Goal: Task Accomplishment & Management: Manage account settings

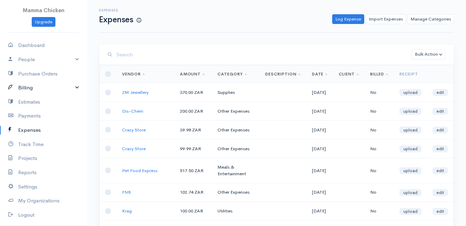
click at [28, 87] on link "Billing" at bounding box center [43, 88] width 87 height 14
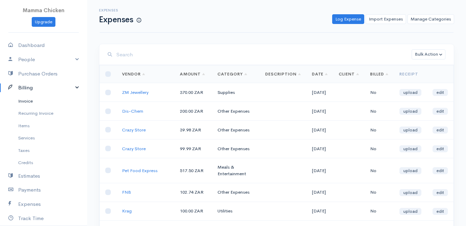
click at [34, 99] on link "Invoice" at bounding box center [43, 101] width 87 height 13
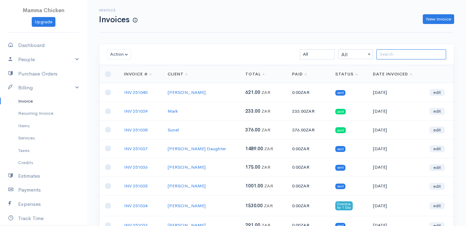
click at [405, 55] on input "search" at bounding box center [411, 54] width 70 height 10
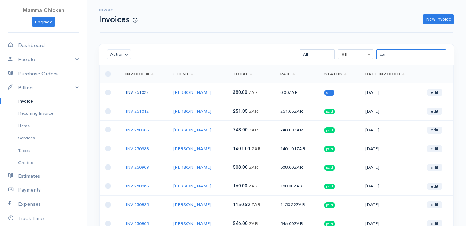
type input "car"
click at [138, 91] on link "INV 251032" at bounding box center [136, 93] width 23 height 6
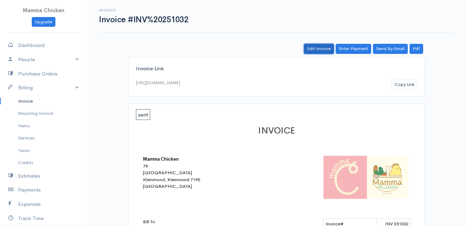
click at [320, 48] on link "Edit Invoice" at bounding box center [319, 49] width 30 height 10
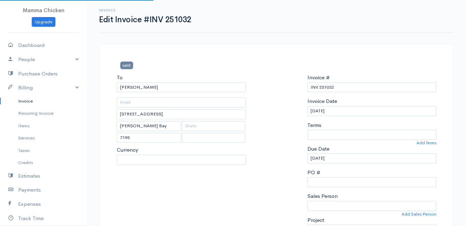
select select
select select "[GEOGRAPHIC_DATA]"
select select "0"
select select "ZAR"
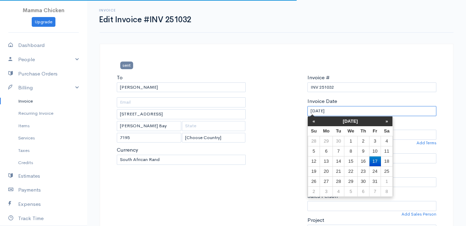
click at [344, 109] on input "[DATE]" at bounding box center [371, 111] width 129 height 10
click at [351, 161] on td "15" at bounding box center [350, 161] width 13 height 10
type input "[DATE]"
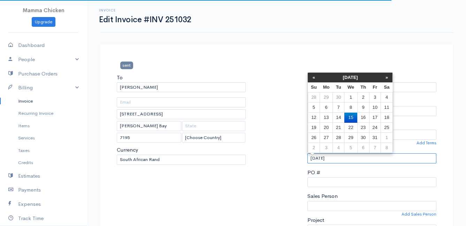
click at [348, 161] on input "[DATE]" at bounding box center [371, 159] width 129 height 10
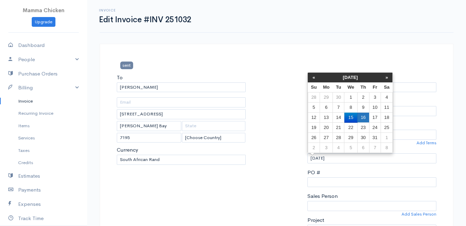
click at [361, 115] on td "16" at bounding box center [363, 118] width 12 height 10
type input "[DATE]"
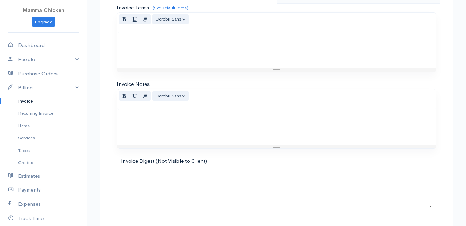
scroll to position [610, 0]
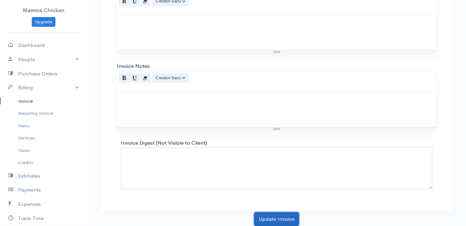
click at [271, 219] on button "Update Invoice" at bounding box center [276, 219] width 45 height 14
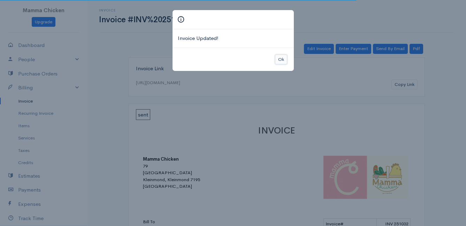
click at [281, 59] on button "Ok" at bounding box center [281, 60] width 12 height 10
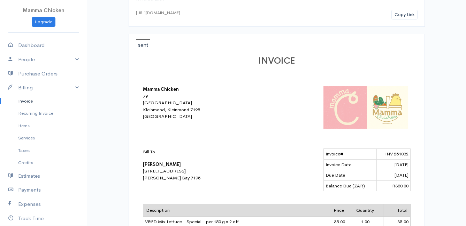
scroll to position [35, 0]
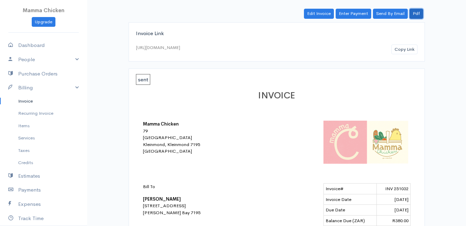
click at [413, 10] on link "Pdf" at bounding box center [416, 14] width 14 height 10
click at [31, 101] on link "Invoice" at bounding box center [43, 101] width 87 height 13
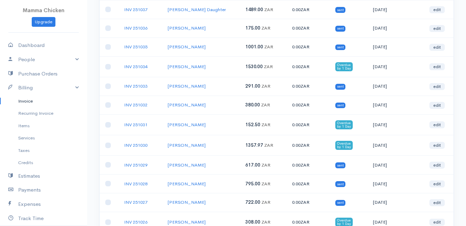
scroll to position [174, 0]
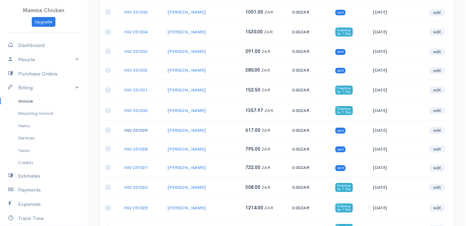
click at [138, 131] on link "INV 251029" at bounding box center [135, 130] width 23 height 6
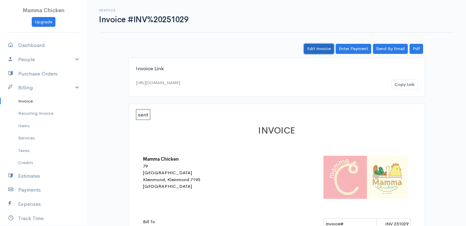
click at [321, 47] on link "Edit Invoice" at bounding box center [319, 49] width 30 height 10
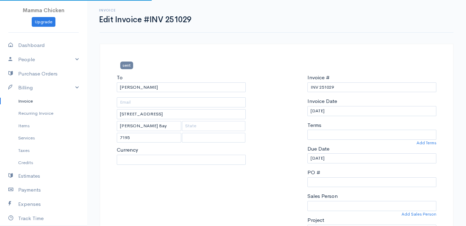
select select
select select "0"
select select "[GEOGRAPHIC_DATA]"
select select "ZAR"
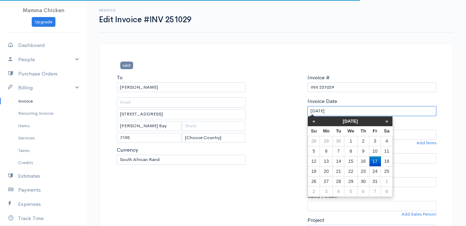
click at [364, 110] on input "[DATE]" at bounding box center [371, 111] width 129 height 10
click at [350, 162] on td "15" at bounding box center [350, 161] width 13 height 10
type input "[DATE]"
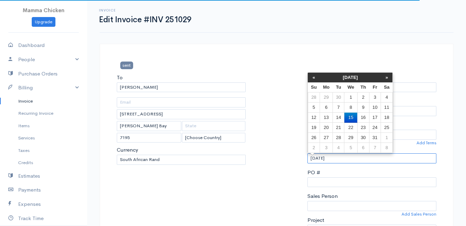
click at [353, 157] on input "[DATE]" at bounding box center [371, 159] width 129 height 10
click at [360, 115] on td "16" at bounding box center [363, 118] width 12 height 10
type input "[DATE]"
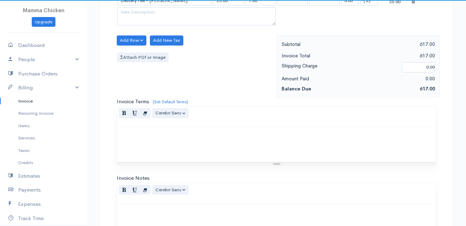
scroll to position [878, 0]
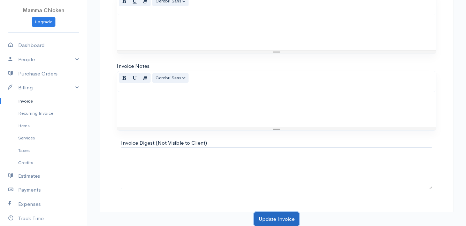
click at [270, 219] on button "Update Invoice" at bounding box center [276, 219] width 45 height 14
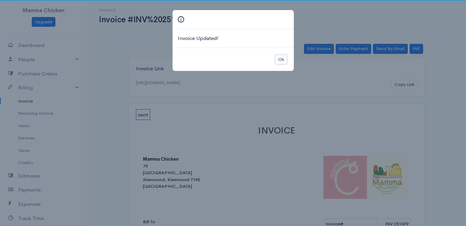
click at [281, 57] on button "Ok" at bounding box center [281, 60] width 12 height 10
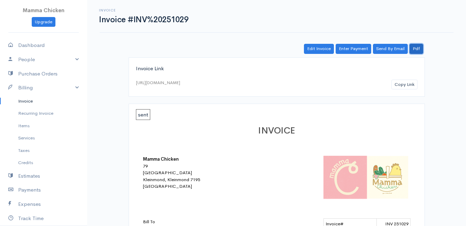
click at [415, 48] on link "Pdf" at bounding box center [416, 49] width 14 height 10
click at [31, 100] on link "Invoice" at bounding box center [43, 101] width 87 height 13
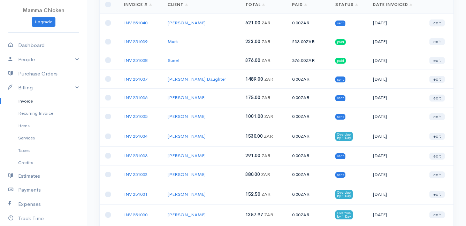
scroll to position [104, 0]
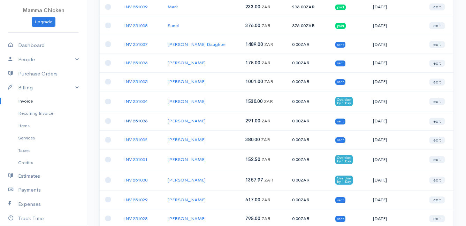
click at [142, 119] on link "INV 251033" at bounding box center [135, 121] width 23 height 6
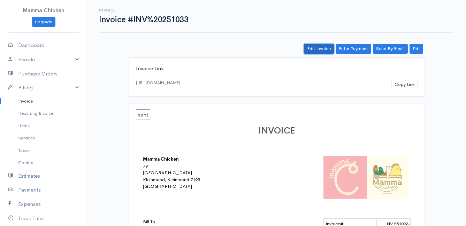
click at [313, 48] on link "Edit Invoice" at bounding box center [319, 49] width 30 height 10
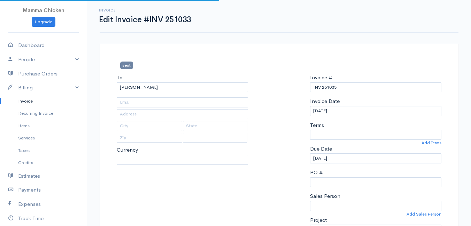
type input "[STREET_ADDRESS]"
type input "Rooiels"
select select
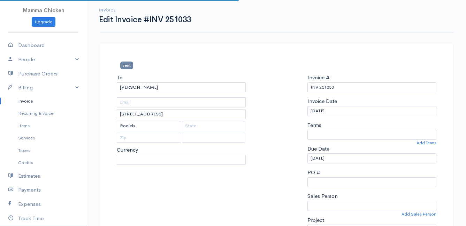
select select "[GEOGRAPHIC_DATA]"
select select "0"
select select "ZAR"
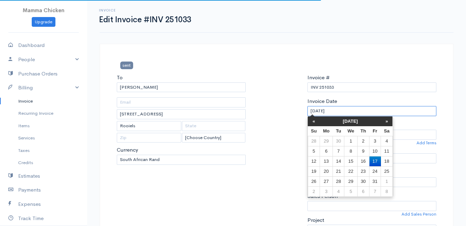
click at [353, 108] on input "[DATE]" at bounding box center [371, 111] width 129 height 10
click at [350, 160] on td "15" at bounding box center [350, 161] width 13 height 10
type input "[DATE]"
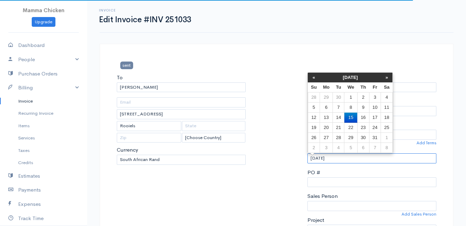
click at [346, 160] on input "[DATE]" at bounding box center [371, 159] width 129 height 10
click at [362, 116] on td "16" at bounding box center [363, 118] width 12 height 10
type input "[DATE]"
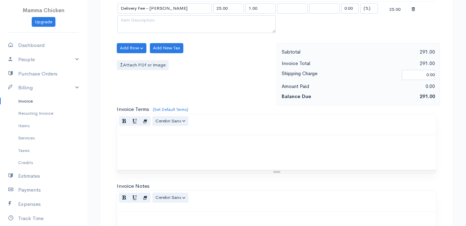
scroll to position [677, 0]
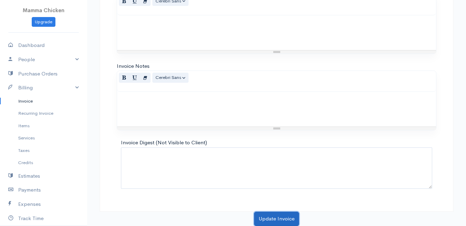
click at [276, 217] on button "Update Invoice" at bounding box center [276, 219] width 45 height 14
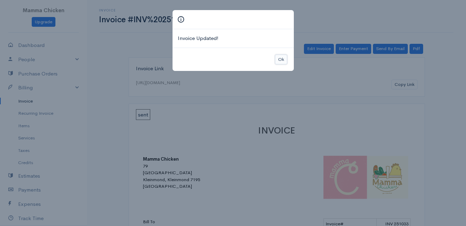
click at [282, 61] on button "Ok" at bounding box center [281, 60] width 12 height 10
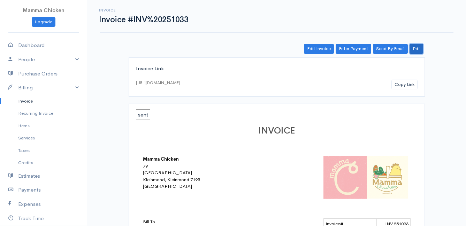
click at [418, 47] on link "Pdf" at bounding box center [416, 49] width 14 height 10
click at [27, 101] on link "Invoice" at bounding box center [43, 101] width 87 height 13
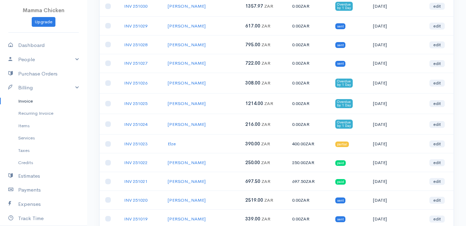
scroll to position [313, 0]
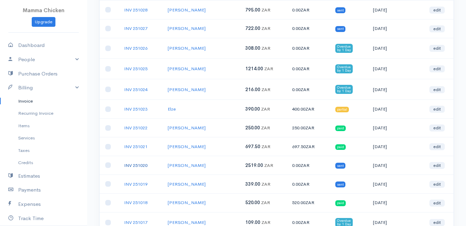
click at [142, 165] on link "INV 251020" at bounding box center [135, 166] width 23 height 6
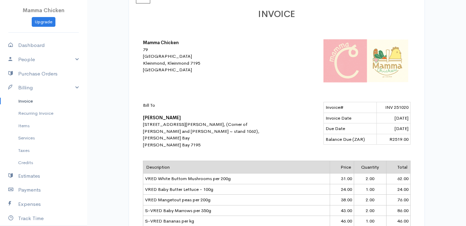
scroll to position [12, 0]
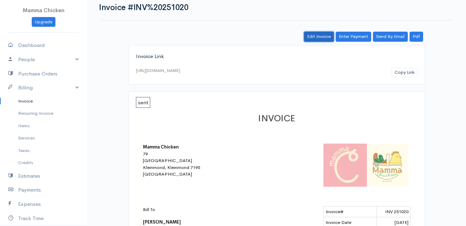
click at [316, 38] on link "Edit Invoice" at bounding box center [319, 37] width 30 height 10
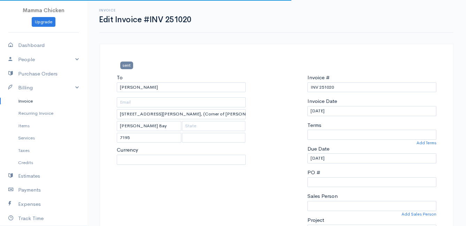
select select
select select "0"
select select "[GEOGRAPHIC_DATA]"
select select "ZAR"
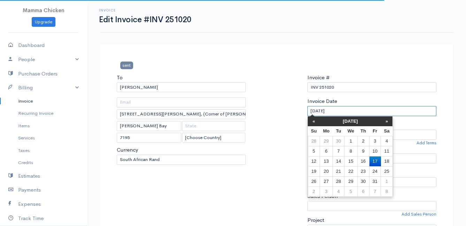
click at [343, 110] on input "[DATE]" at bounding box center [371, 111] width 129 height 10
click at [350, 161] on td "15" at bounding box center [350, 161] width 13 height 10
type input "[DATE]"
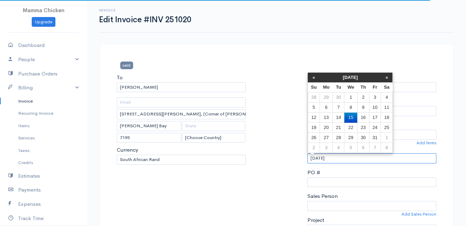
click at [349, 157] on input "[DATE]" at bounding box center [371, 159] width 129 height 10
click at [363, 117] on td "16" at bounding box center [363, 118] width 12 height 10
type input "[DATE]"
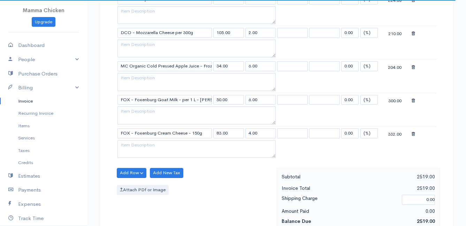
scroll to position [1046, 0]
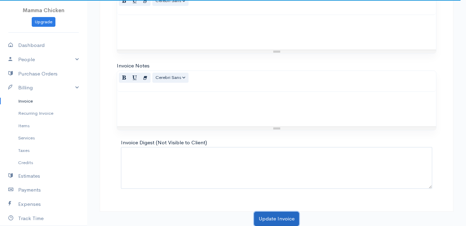
click at [269, 219] on button "Update Invoice" at bounding box center [276, 219] width 45 height 14
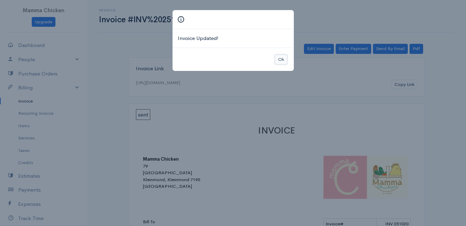
click at [280, 60] on button "Ok" at bounding box center [281, 60] width 12 height 10
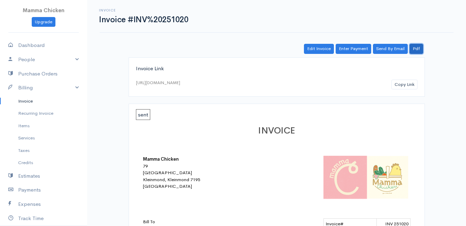
click at [415, 48] on link "Pdf" at bounding box center [416, 49] width 14 height 10
click at [30, 103] on link "Invoice" at bounding box center [43, 101] width 87 height 13
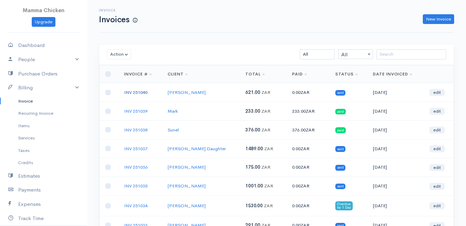
click at [131, 90] on link "INV 251040" at bounding box center [135, 93] width 23 height 6
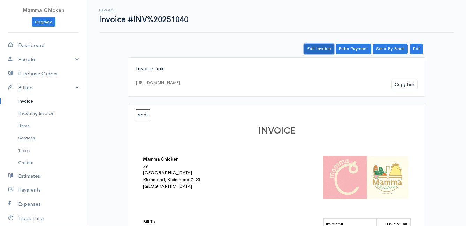
click at [327, 50] on link "Edit Invoice" at bounding box center [319, 49] width 30 height 10
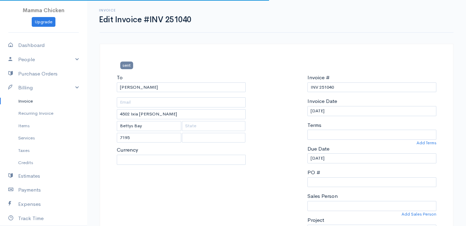
select select
select select "0"
select select "[GEOGRAPHIC_DATA]"
select select "ZAR"
click at [346, 111] on input "[DATE]" at bounding box center [371, 111] width 129 height 10
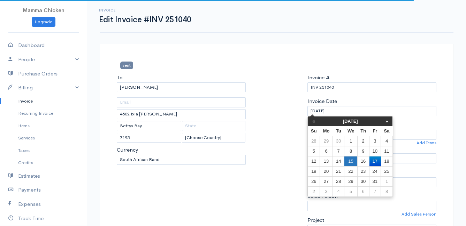
click at [350, 161] on td "15" at bounding box center [350, 161] width 13 height 10
type input "[DATE]"
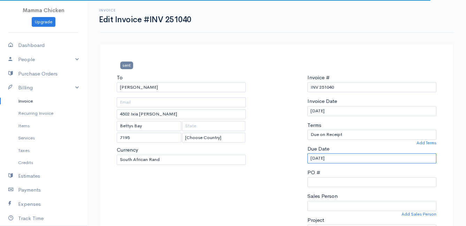
click at [342, 158] on input "[DATE]" at bounding box center [371, 159] width 129 height 10
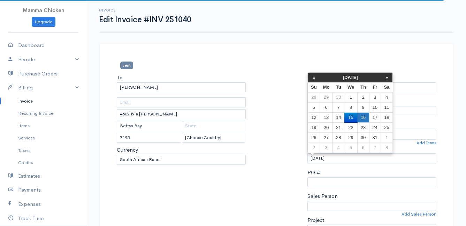
click at [365, 115] on td "16" at bounding box center [363, 118] width 12 height 10
type input "[DATE]"
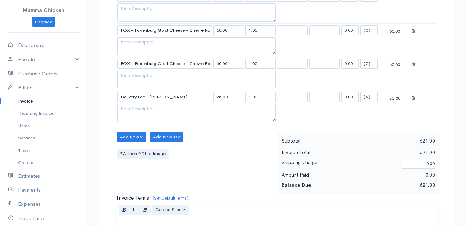
scroll to position [467, 0]
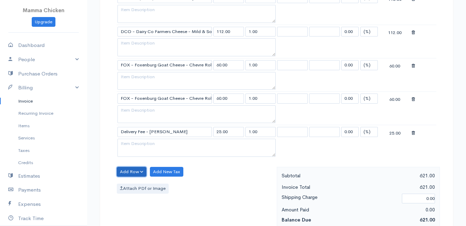
click at [135, 172] on button "Add Row" at bounding box center [132, 172] width 30 height 10
click at [139, 187] on link "Add Item Row" at bounding box center [144, 186] width 55 height 12
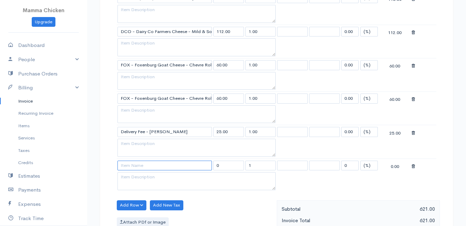
click at [138, 167] on input at bounding box center [164, 166] width 94 height 10
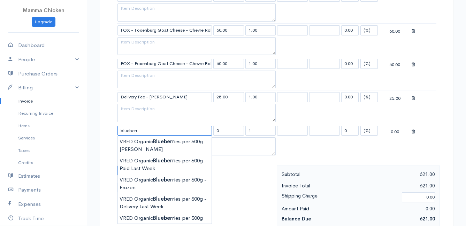
scroll to position [537, 0]
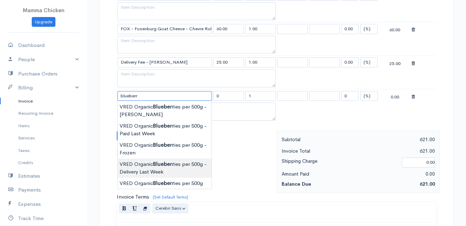
type input "VRED Organic Blueberries per 500g - Delivery Last Week"
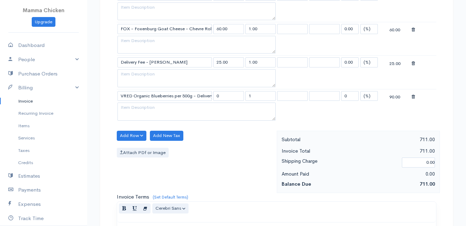
type input "90.00"
click at [130, 136] on button "Add Row" at bounding box center [132, 136] width 30 height 10
click at [131, 149] on link "Add Item Row" at bounding box center [144, 150] width 55 height 12
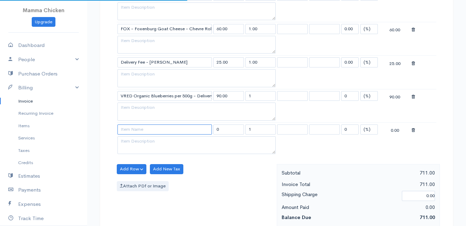
click at [134, 132] on input at bounding box center [164, 130] width 94 height 10
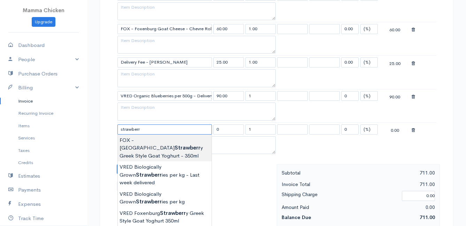
scroll to position [571, 0]
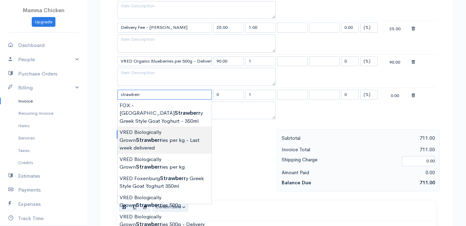
type input "VRED Biologically Grown Strawberries per kg - Last week delivered"
type input "100.00"
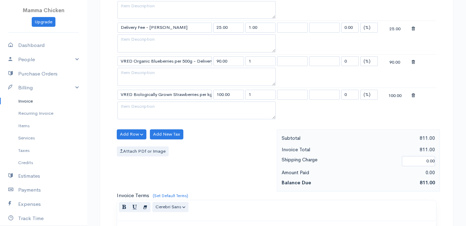
click at [414, 95] on icon at bounding box center [412, 95] width 3 height 5
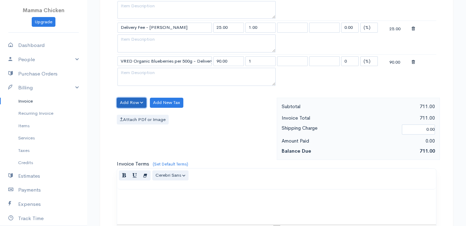
click at [132, 100] on button "Add Row" at bounding box center [132, 103] width 30 height 10
click at [134, 115] on link "Add Item Row" at bounding box center [144, 117] width 55 height 12
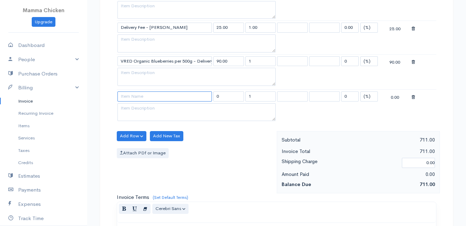
click at [130, 101] on input at bounding box center [164, 97] width 94 height 10
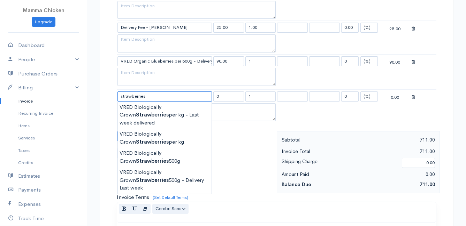
scroll to position [606, 0]
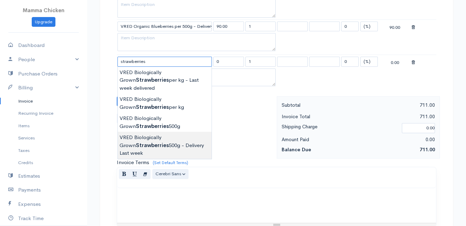
type input "VRED Biologically Grown Strawberries 500g - Delivery Last week"
type input "55.00"
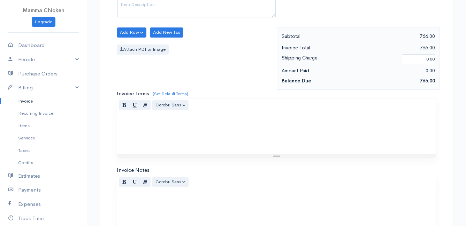
scroll to position [780, 0]
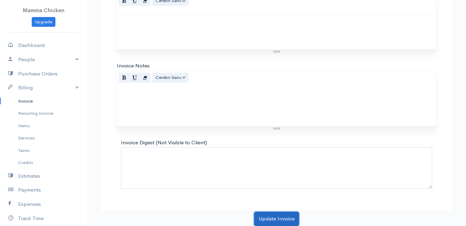
click at [279, 219] on button "Update Invoice" at bounding box center [276, 219] width 45 height 14
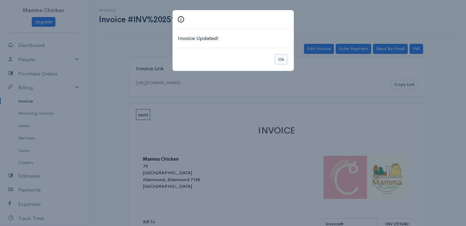
click at [279, 59] on button "Ok" at bounding box center [281, 60] width 12 height 10
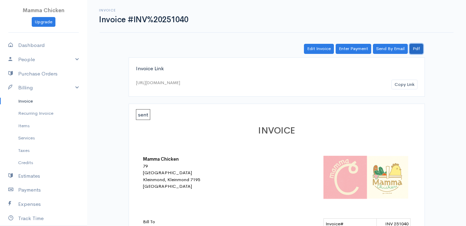
click at [419, 50] on link "Pdf" at bounding box center [416, 49] width 14 height 10
click at [23, 102] on link "Invoice" at bounding box center [43, 101] width 87 height 13
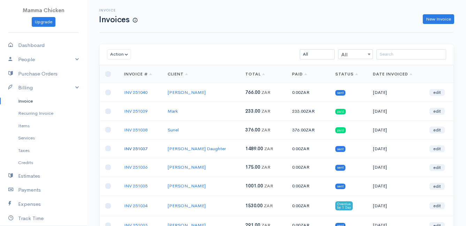
click at [132, 148] on link "INV 251037" at bounding box center [135, 149] width 23 height 6
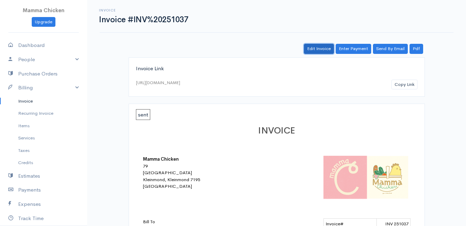
click at [323, 46] on link "Edit Invoice" at bounding box center [319, 49] width 30 height 10
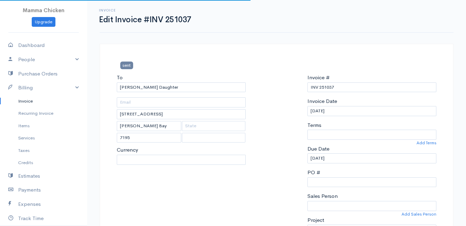
select select "0"
select select
select select "[GEOGRAPHIC_DATA]"
select select "ZAR"
click at [341, 112] on input "[DATE]" at bounding box center [371, 111] width 129 height 10
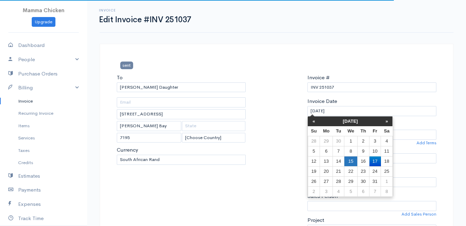
click at [351, 162] on td "15" at bounding box center [350, 161] width 13 height 10
type input "[DATE]"
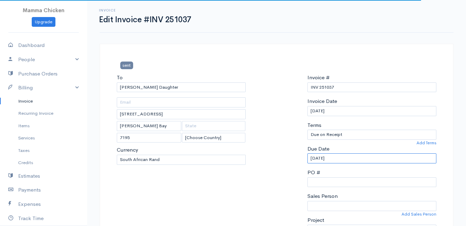
click at [347, 158] on input "[DATE]" at bounding box center [371, 159] width 129 height 10
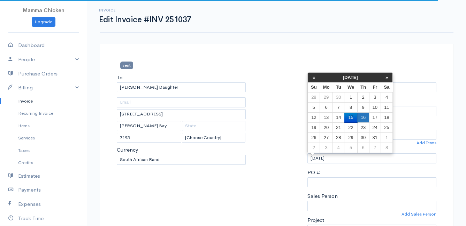
click at [363, 118] on td "16" at bounding box center [363, 118] width 12 height 10
type input "[DATE]"
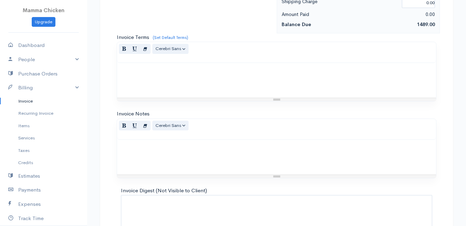
scroll to position [744, 0]
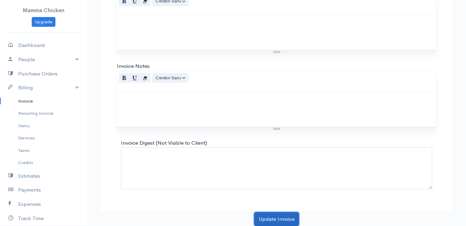
click at [270, 217] on button "Update Invoice" at bounding box center [276, 219] width 45 height 14
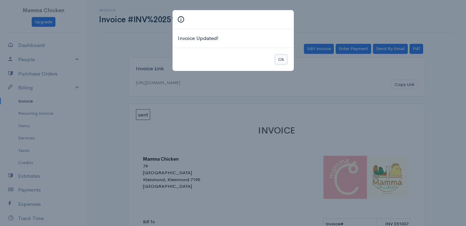
click at [279, 57] on button "Ok" at bounding box center [281, 60] width 12 height 10
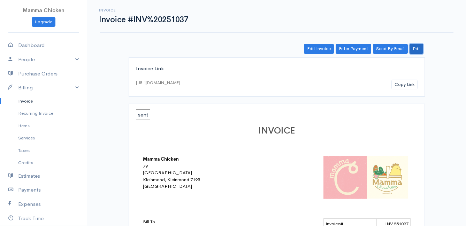
click at [419, 48] on link "Pdf" at bounding box center [416, 49] width 14 height 10
click at [23, 103] on link "Invoice" at bounding box center [43, 101] width 87 height 13
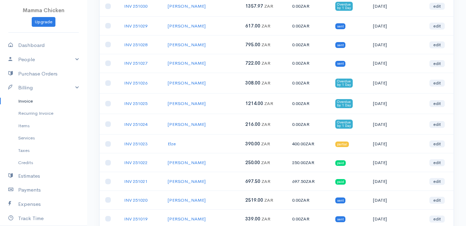
scroll to position [244, 0]
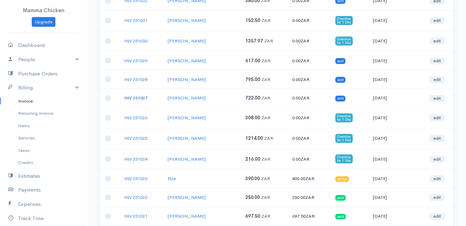
click at [139, 98] on link "INV 251027" at bounding box center [135, 98] width 23 height 6
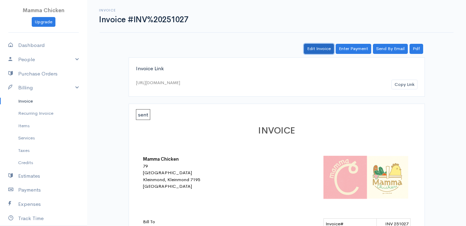
click at [316, 46] on link "Edit Invoice" at bounding box center [319, 49] width 30 height 10
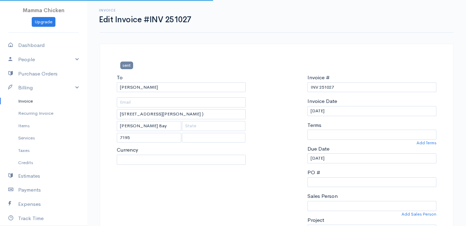
select select
select select "[GEOGRAPHIC_DATA]"
select select "ZAR"
select select "0"
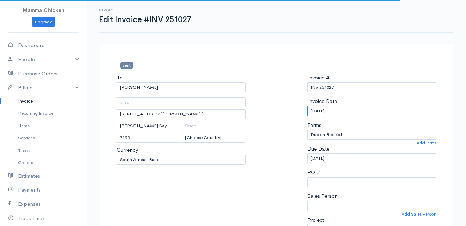
click at [349, 111] on input "[DATE]" at bounding box center [371, 111] width 129 height 10
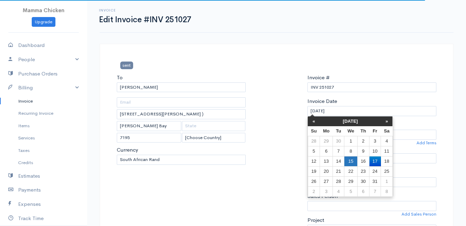
click at [355, 164] on td "15" at bounding box center [350, 161] width 13 height 10
type input "[DATE]"
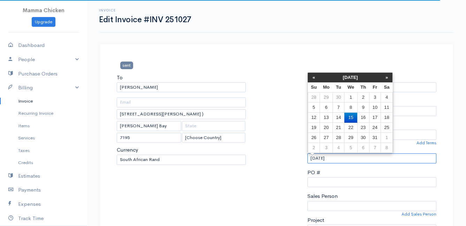
click at [351, 161] on input "[DATE]" at bounding box center [371, 159] width 129 height 10
click at [362, 113] on td "16" at bounding box center [363, 118] width 12 height 10
type input "[DATE]"
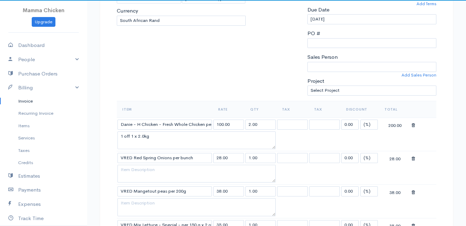
scroll to position [174, 0]
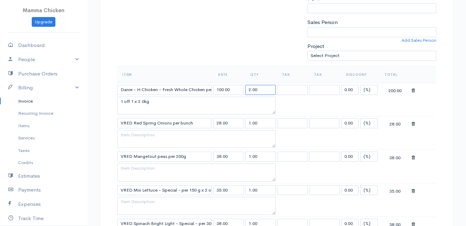
click at [254, 89] on input "2.00" at bounding box center [260, 90] width 31 height 10
type input "2.1"
click at [145, 102] on textarea "1 off 1 x 2.0kg" at bounding box center [196, 106] width 158 height 18
type textarea "1 off 1 x 2.1kg"
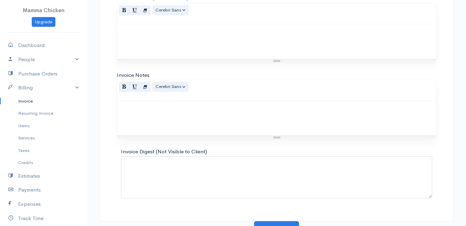
scroll to position [845, 0]
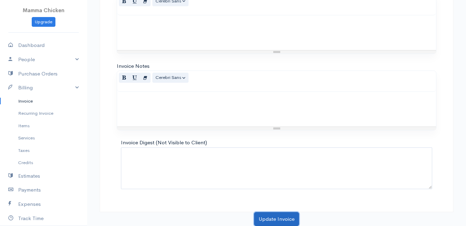
click at [277, 217] on button "Update Invoice" at bounding box center [276, 219] width 45 height 14
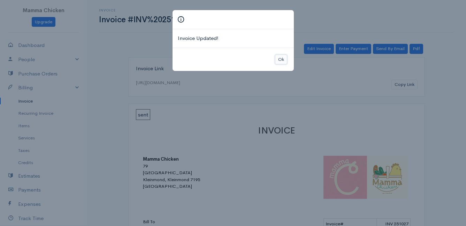
click at [282, 61] on button "Ok" at bounding box center [281, 60] width 12 height 10
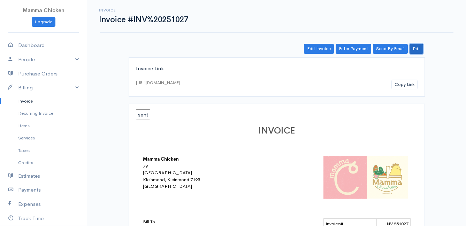
click at [419, 46] on link "Pdf" at bounding box center [416, 49] width 14 height 10
click at [25, 101] on link "Invoice" at bounding box center [43, 101] width 87 height 13
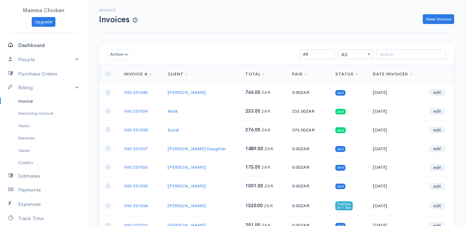
click at [27, 46] on link "Dashboard" at bounding box center [43, 45] width 87 height 14
select select "thistoyear"
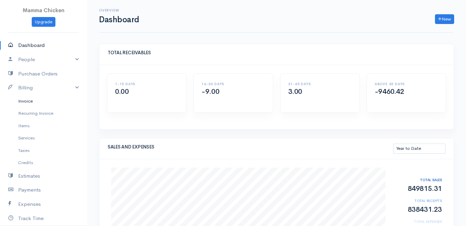
click at [28, 100] on link "Invoice" at bounding box center [43, 101] width 87 height 13
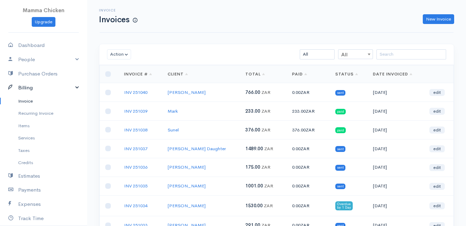
click at [53, 86] on link "Billing" at bounding box center [43, 88] width 87 height 14
